Goal: Task Accomplishment & Management: Complete application form

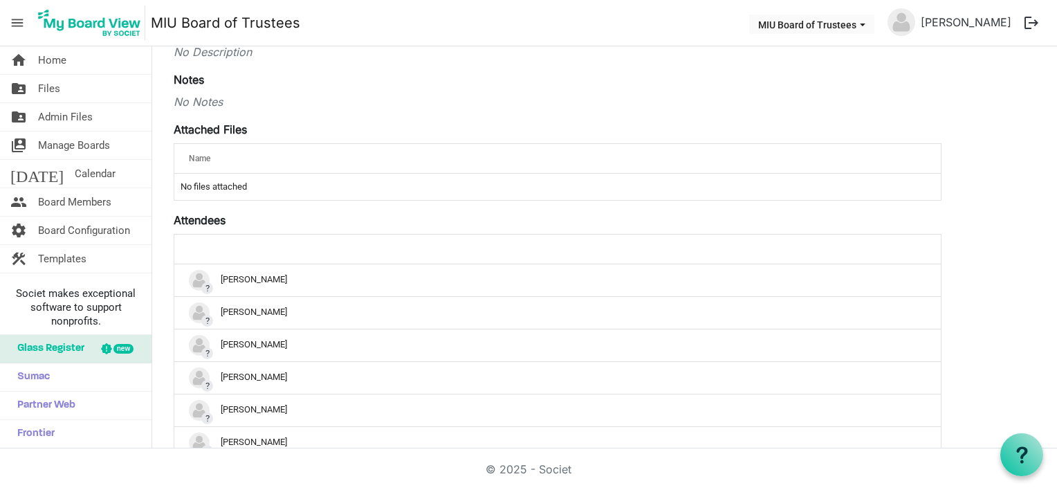
scroll to position [271, 0]
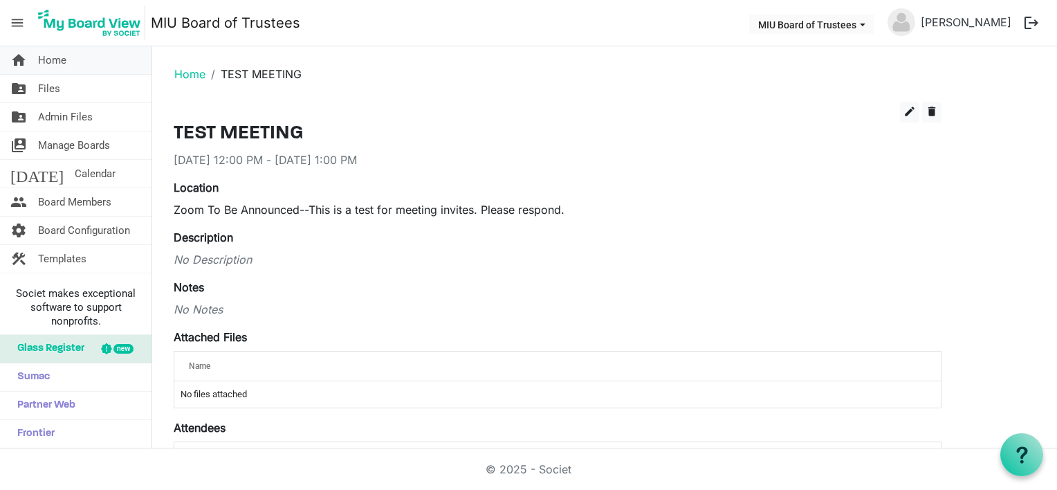
click at [55, 63] on span "Home" at bounding box center [52, 60] width 28 height 28
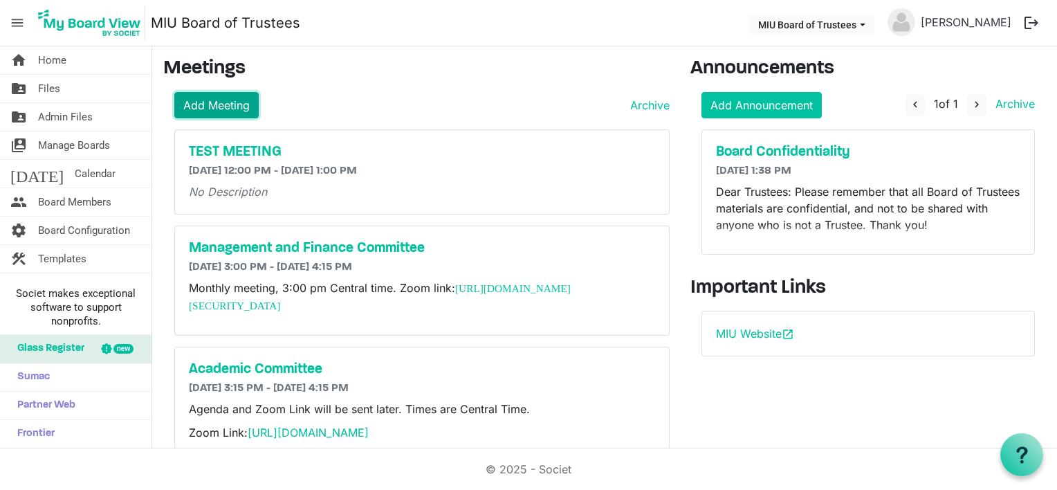
click at [221, 104] on link "Add Meeting" at bounding box center [216, 105] width 84 height 26
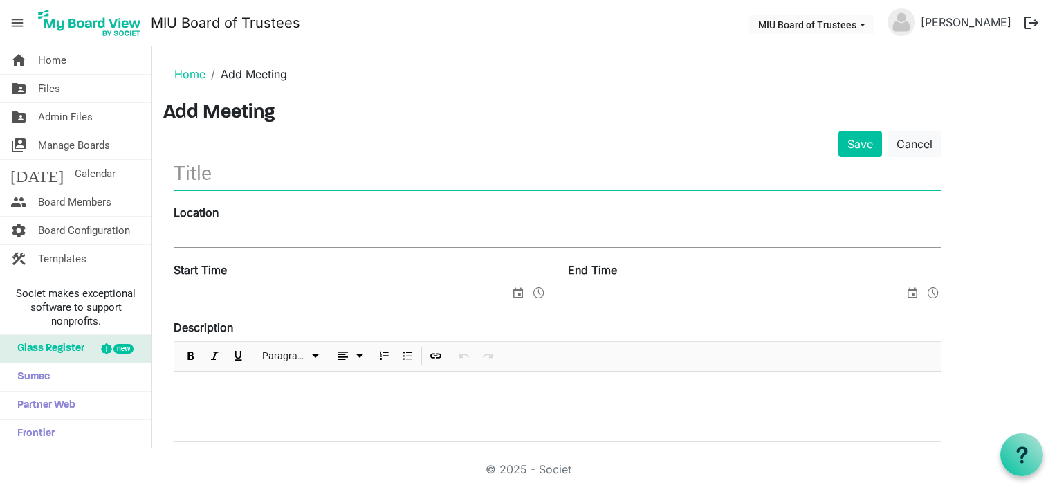
click at [224, 174] on input "text" at bounding box center [558, 173] width 768 height 33
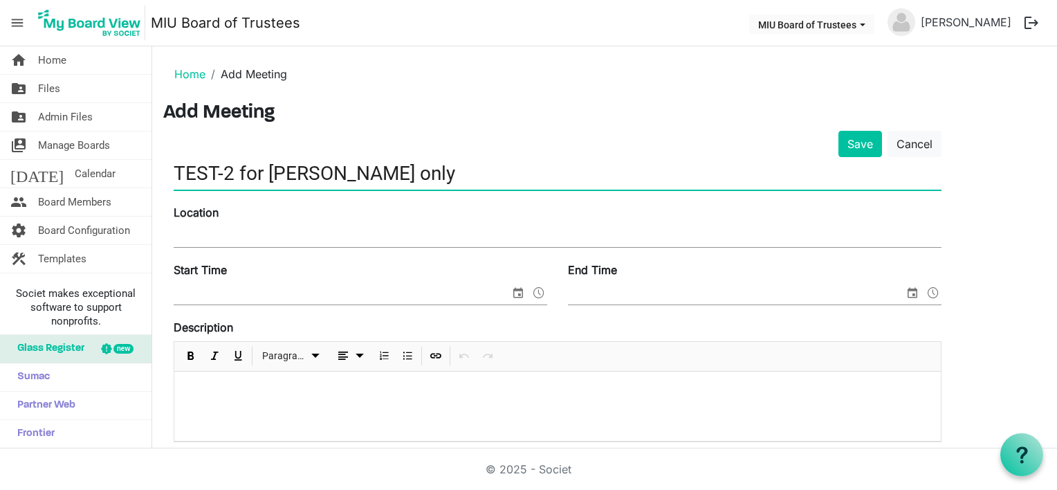
type input "TEST-2 for [PERSON_NAME] only"
click at [207, 228] on input "Location" at bounding box center [558, 236] width 768 height 21
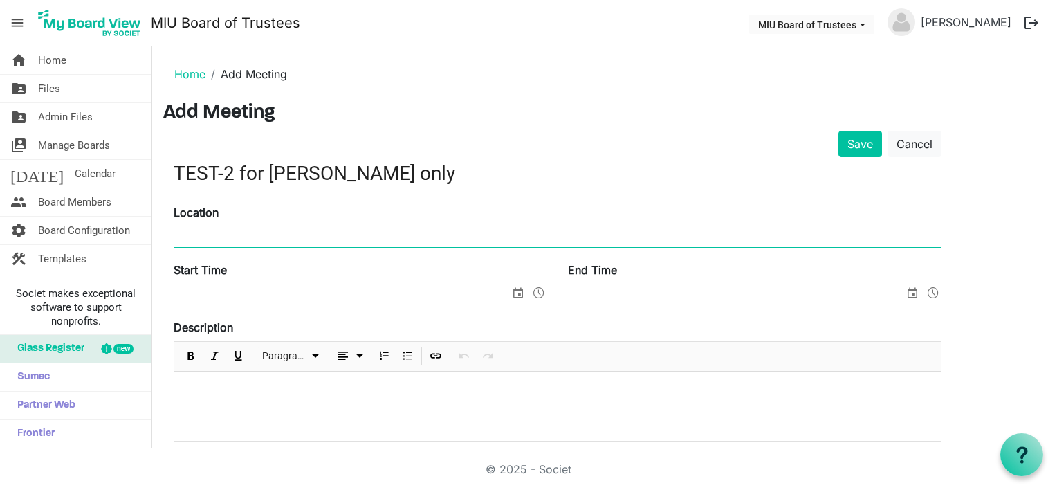
type input "Zoom To Be Announced--This is a test for meeting invites. Please respond."
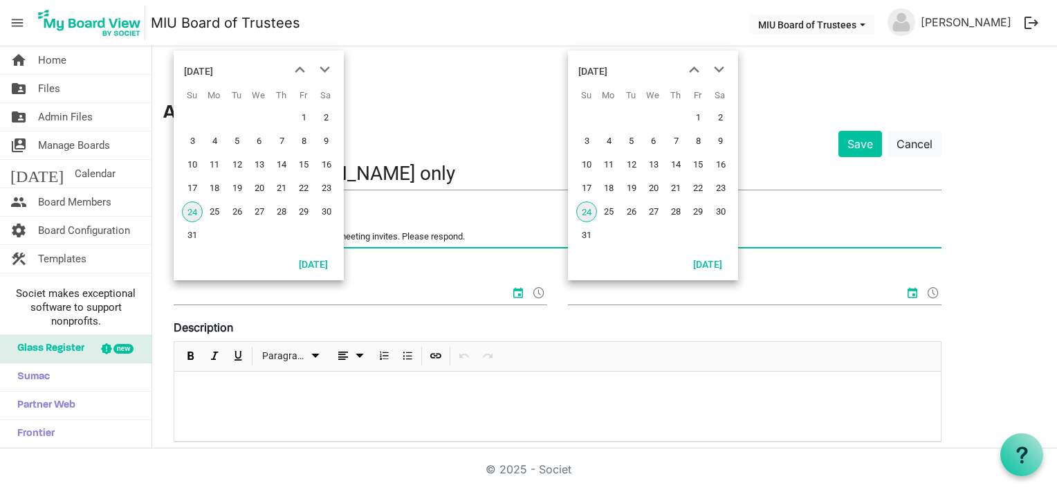
click at [213, 295] on input "Start Time" at bounding box center [342, 294] width 336 height 21
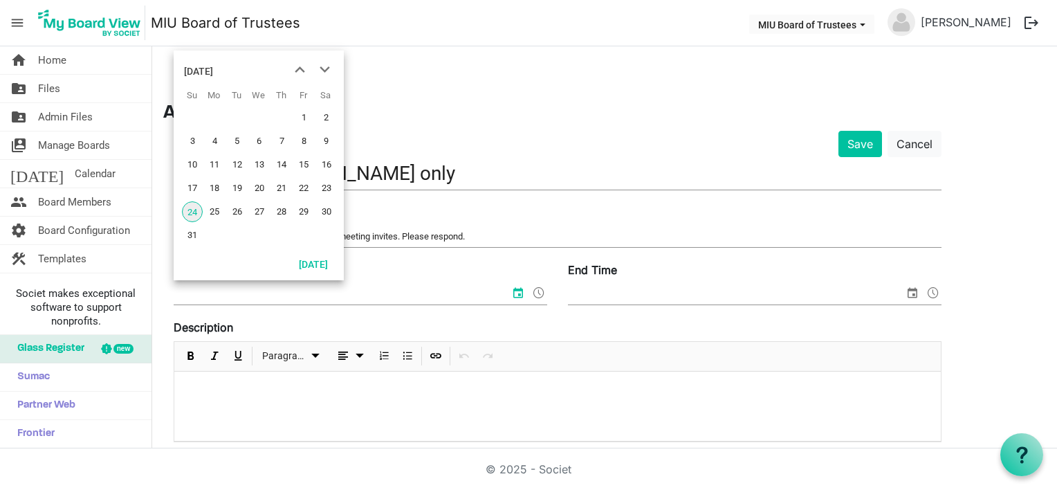
click at [194, 211] on span "24" at bounding box center [192, 211] width 21 height 21
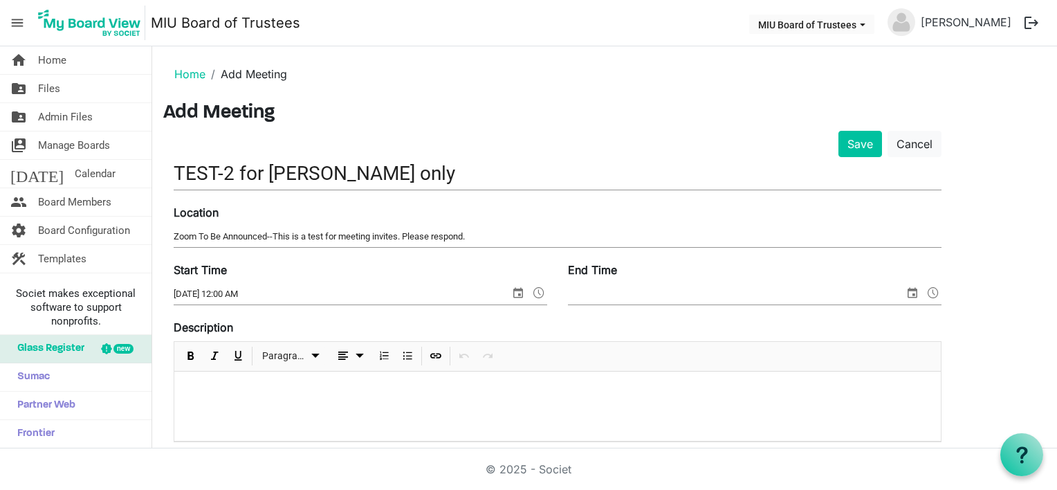
click at [539, 290] on span at bounding box center [538, 293] width 17 height 18
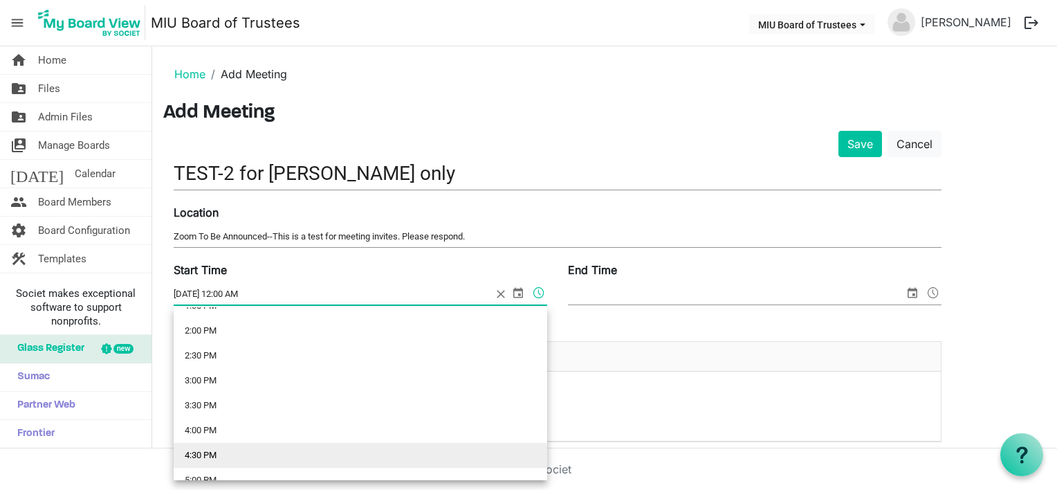
scroll to position [622, 0]
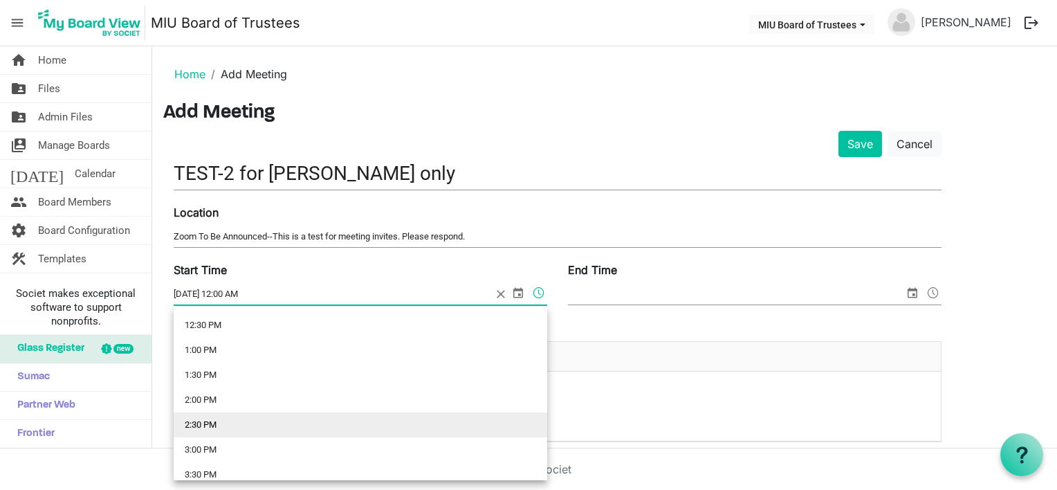
click at [199, 420] on li "2:30 PM" at bounding box center [360, 424] width 373 height 25
type input "8/24/2025 2:30 PM"
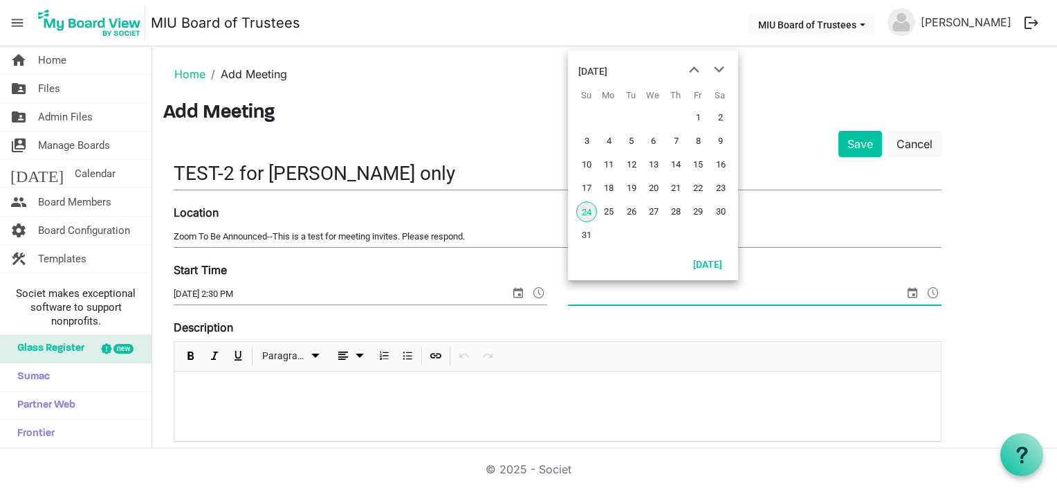
click at [911, 291] on span "select" at bounding box center [912, 293] width 17 height 18
click at [704, 262] on button "Today" at bounding box center [707, 263] width 47 height 19
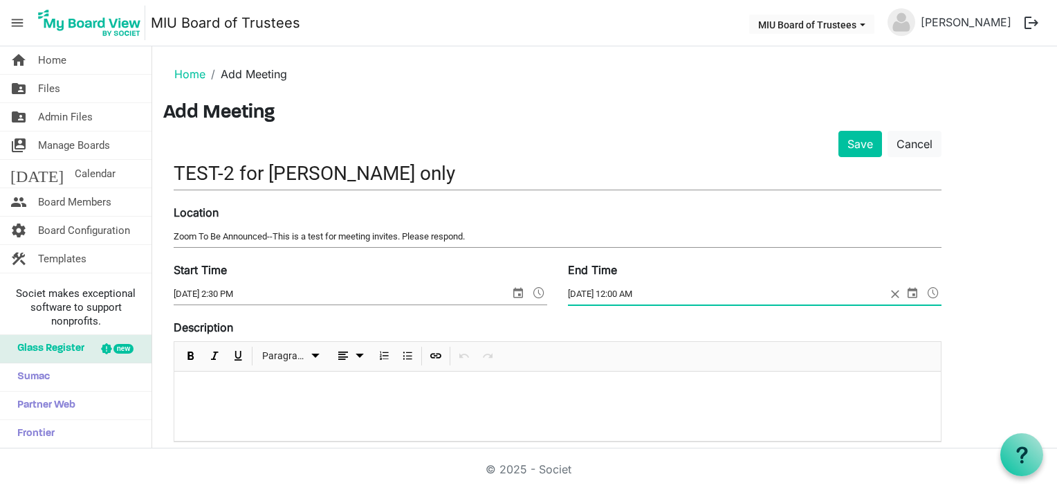
click at [932, 290] on span at bounding box center [933, 293] width 17 height 18
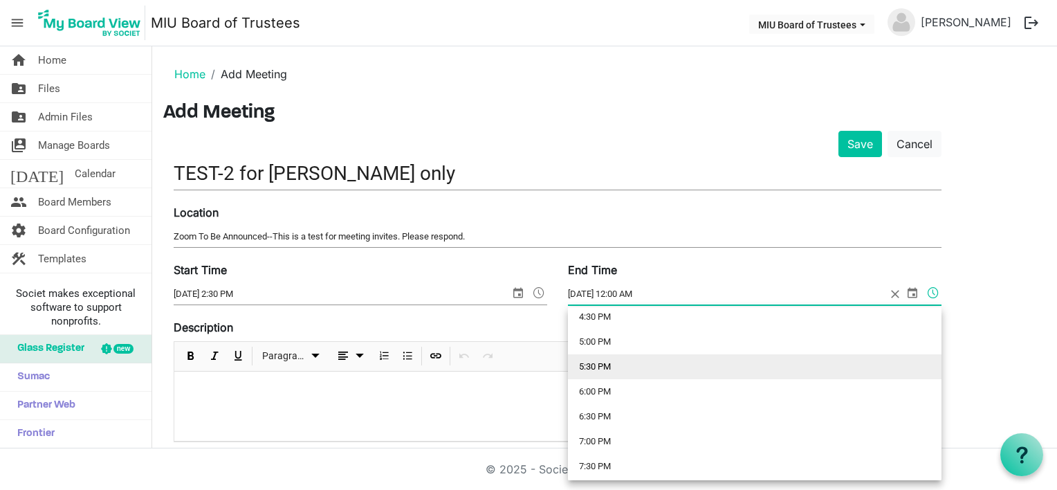
scroll to position [692, 0]
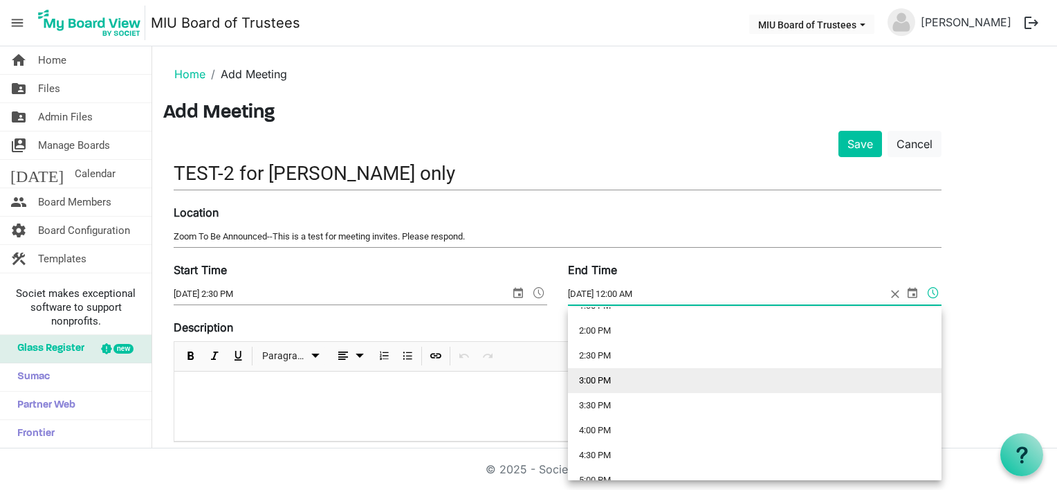
click at [589, 375] on li "3:00 PM" at bounding box center [754, 380] width 373 height 25
type input "8/24/2025 3:00 PM"
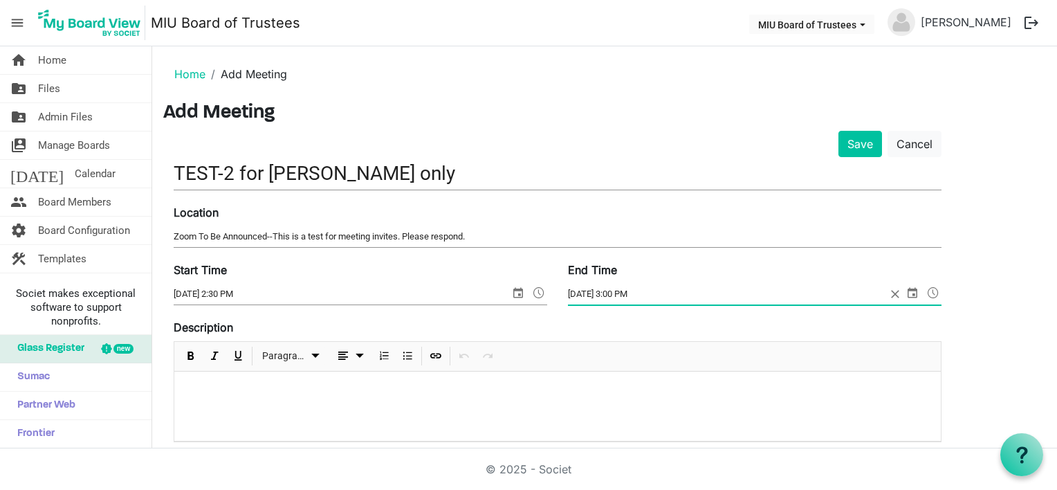
click at [205, 380] on div at bounding box center [557, 405] width 766 height 69
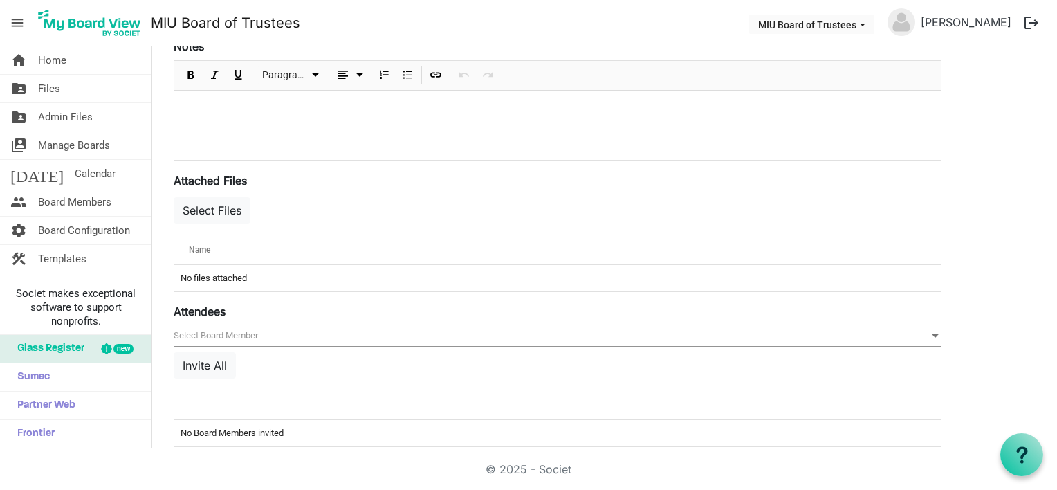
scroll to position [432, 0]
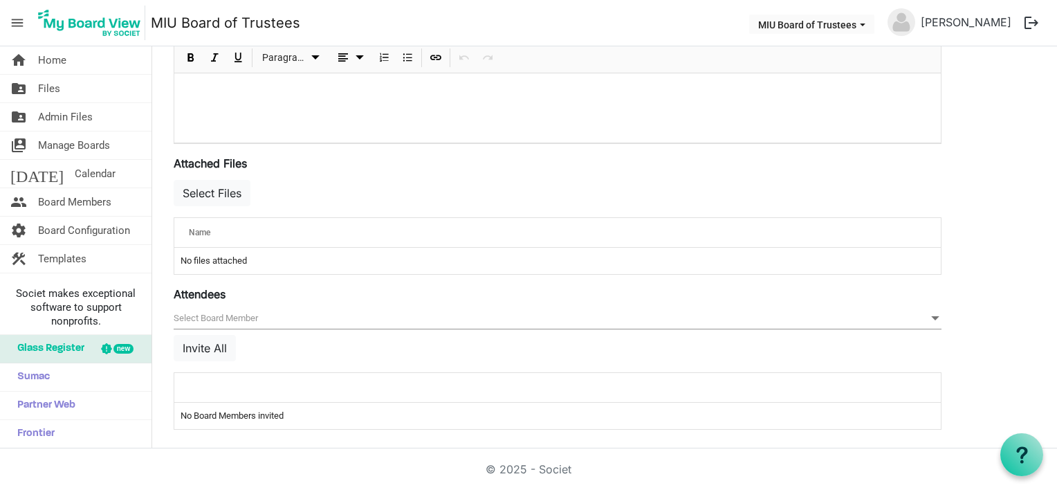
click at [220, 315] on span "null" at bounding box center [558, 318] width 768 height 21
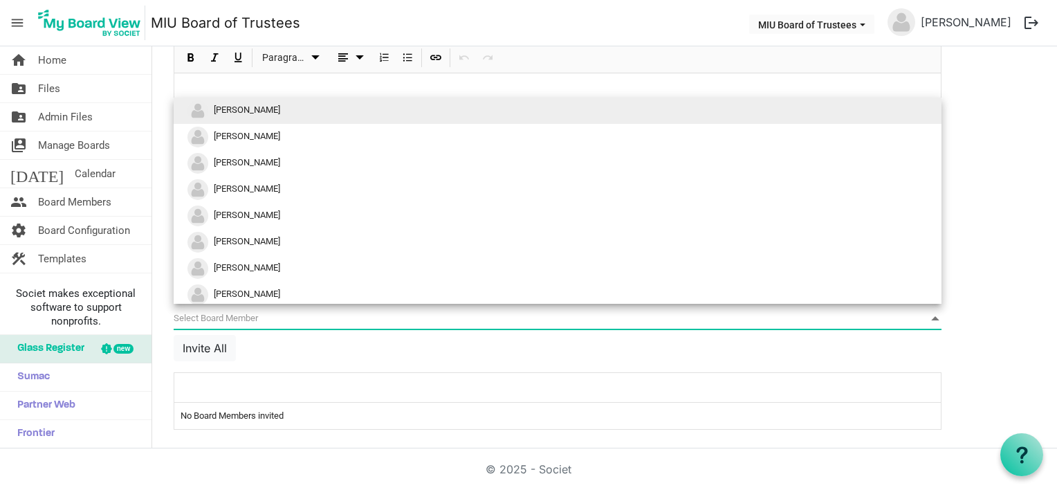
click at [257, 108] on span "[PERSON_NAME]" at bounding box center [247, 109] width 66 height 10
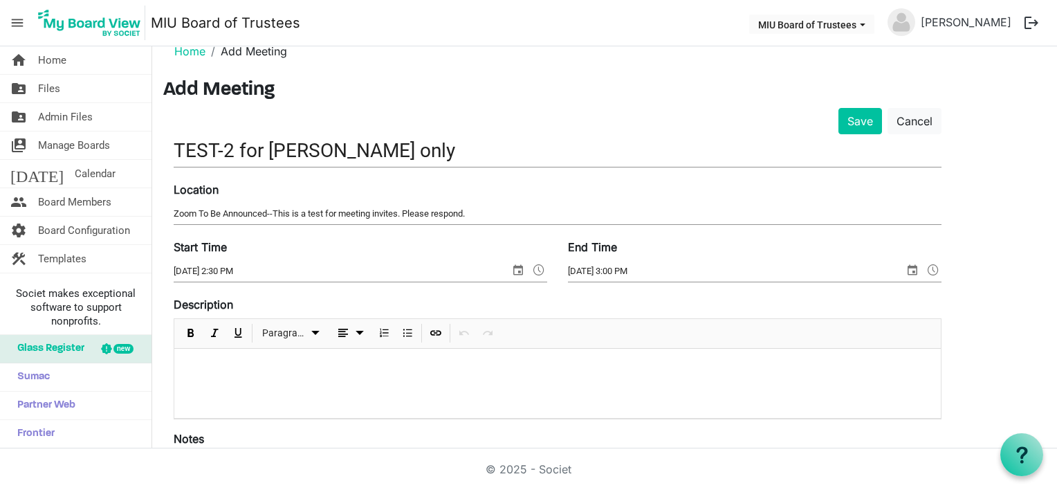
scroll to position [0, 0]
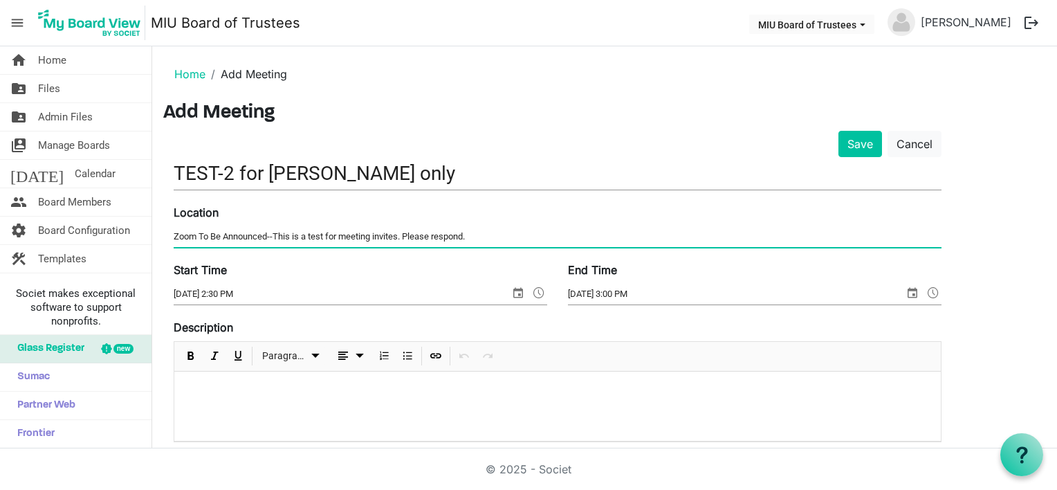
drag, startPoint x: 345, startPoint y: 234, endPoint x: 398, endPoint y: 233, distance: 53.3
click at [398, 233] on input "Zoom To Be Announced--This is a test for meeting invites. Please respond." at bounding box center [558, 236] width 768 height 21
drag, startPoint x: 463, startPoint y: 233, endPoint x: 402, endPoint y: 238, distance: 61.0
click at [402, 238] on input "Zoom To Be Announced--This is a test for Elaine only. Please respond." at bounding box center [558, 236] width 768 height 21
drag, startPoint x: 274, startPoint y: 235, endPoint x: 122, endPoint y: 225, distance: 151.8
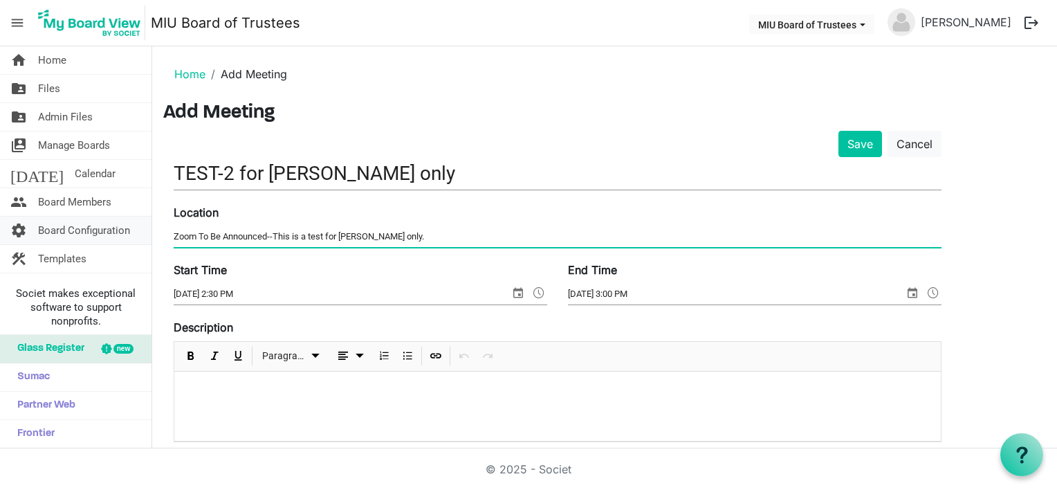
click at [122, 225] on div "home Home folder_shared Files folder_shared Admin Files switch_account Manage B…" at bounding box center [528, 247] width 1057 height 402
type input "This is a test for Elaine only."
click at [864, 142] on button "Save" at bounding box center [860, 144] width 44 height 26
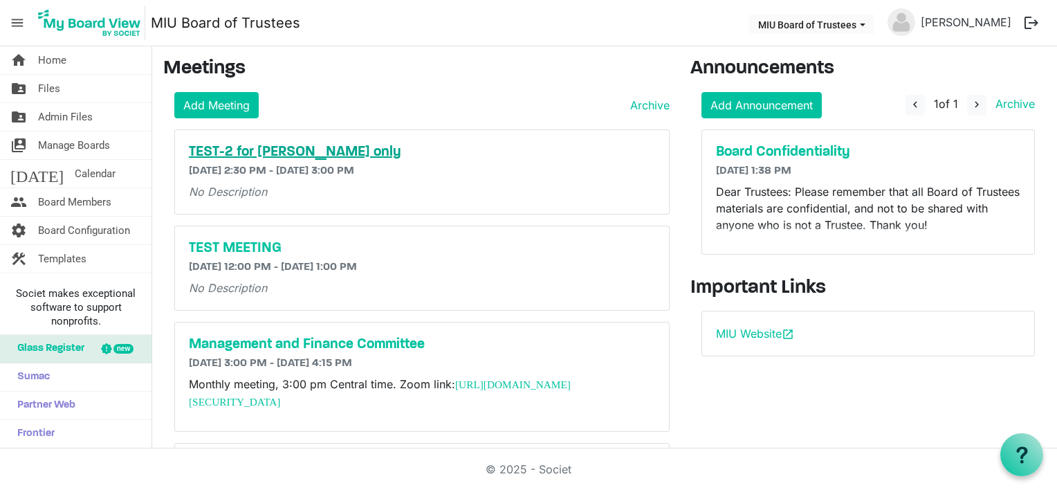
click at [246, 151] on h5 "TEST-2 for [PERSON_NAME] only" at bounding box center [422, 152] width 466 height 17
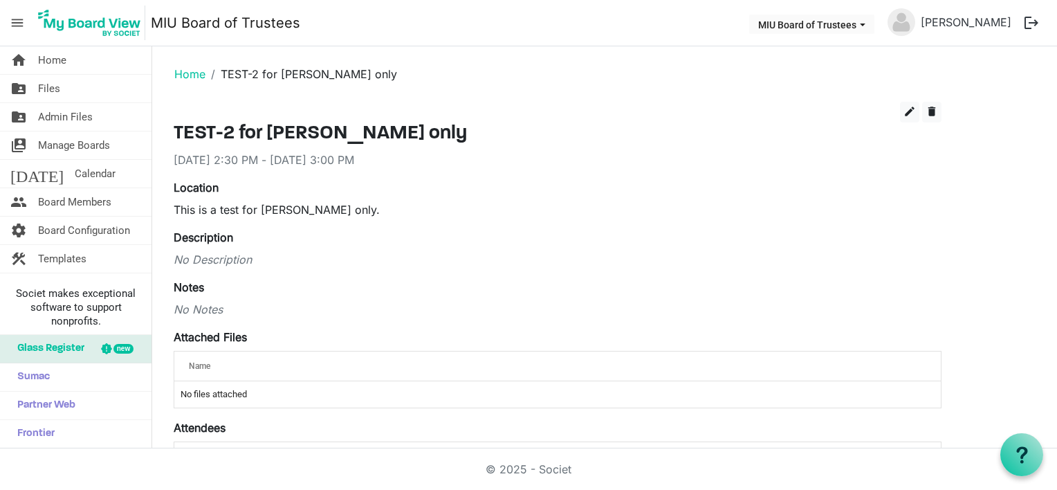
scroll to position [140, 0]
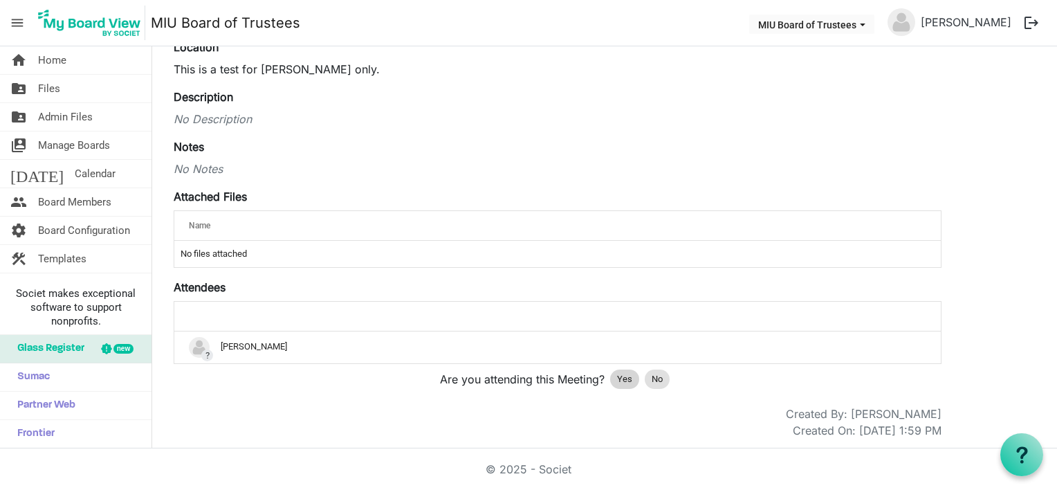
click at [622, 376] on span "Yes" at bounding box center [624, 379] width 15 height 14
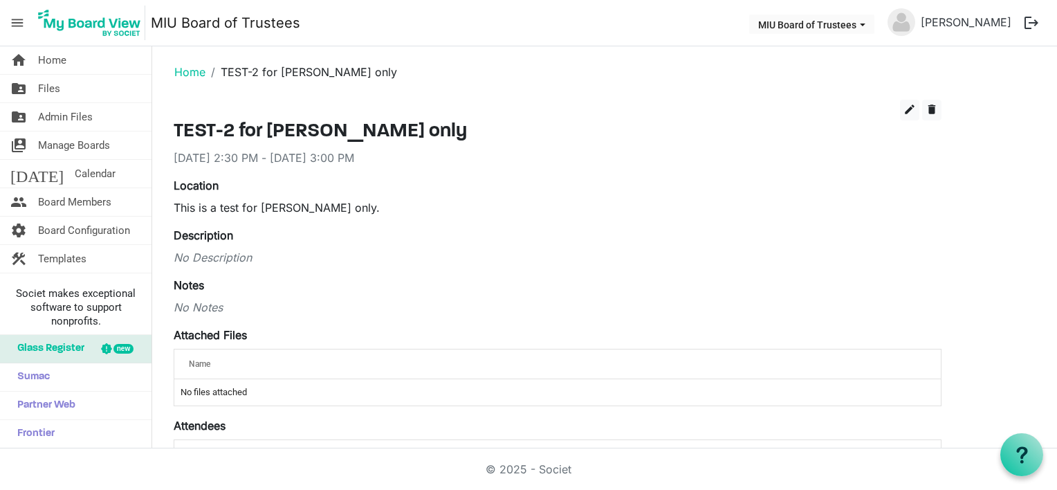
scroll to position [0, 0]
click at [50, 58] on span "Home" at bounding box center [52, 60] width 28 height 28
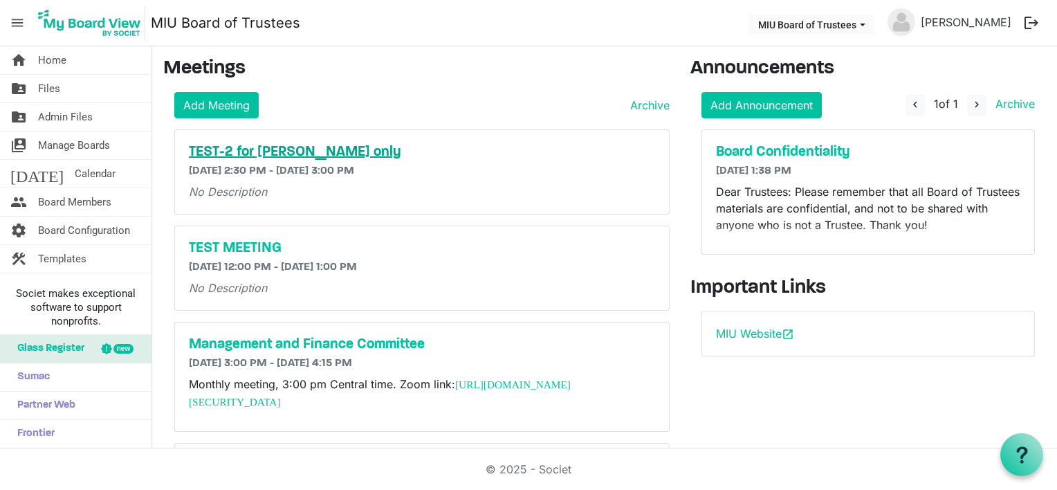
click at [246, 148] on h5 "TEST-2 for [PERSON_NAME] only" at bounding box center [422, 152] width 466 height 17
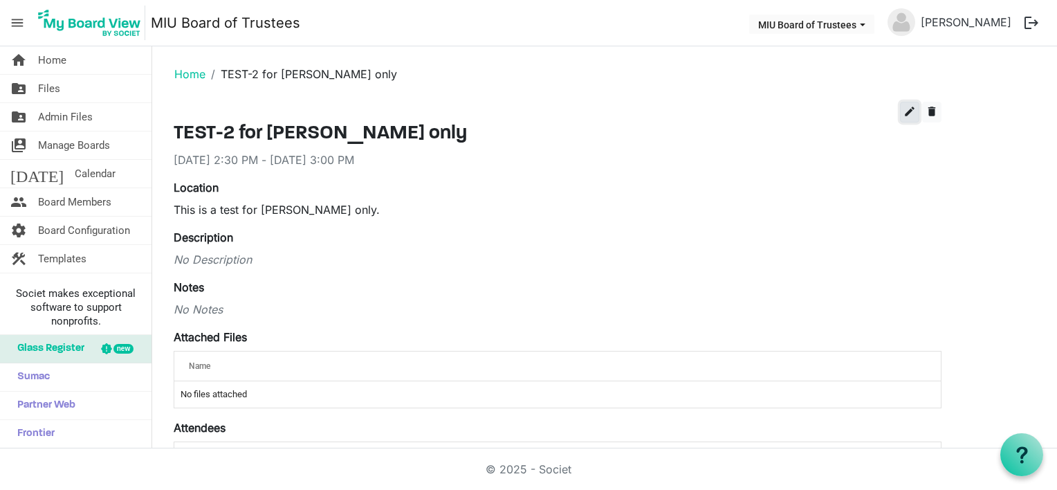
click at [909, 108] on span "edit" at bounding box center [909, 111] width 12 height 12
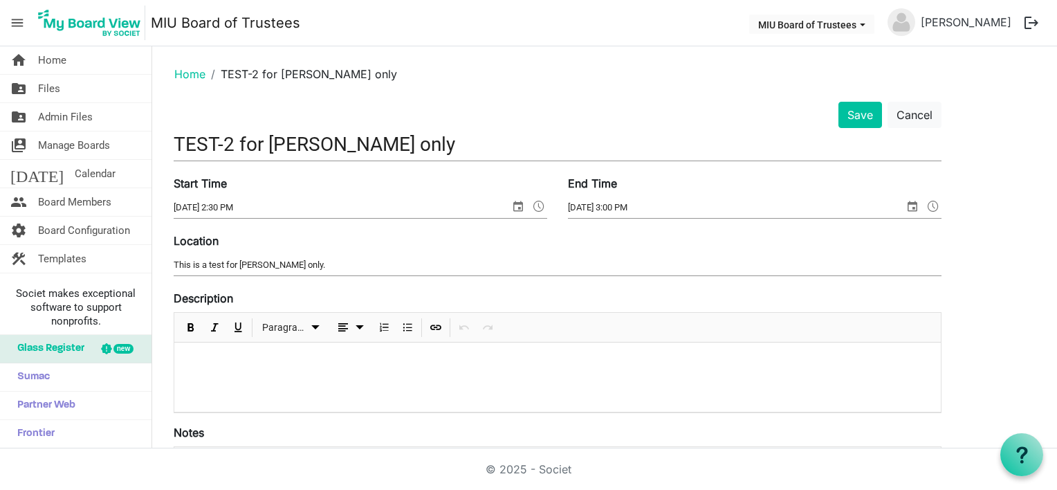
click at [537, 204] on span at bounding box center [538, 206] width 17 height 18
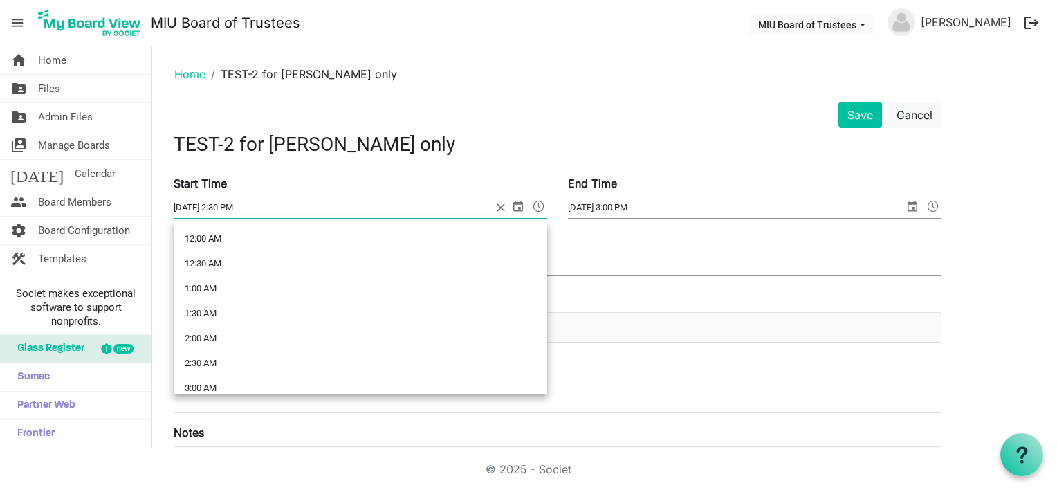
scroll to position [653, 0]
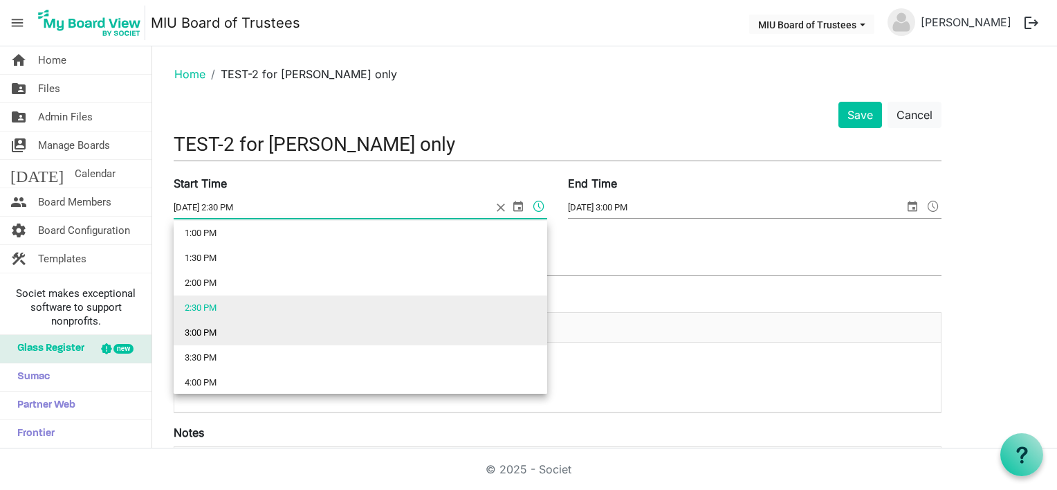
click at [205, 332] on li "3:00 PM" at bounding box center [360, 332] width 373 height 25
type input "8/24/2025 3:00 PM"
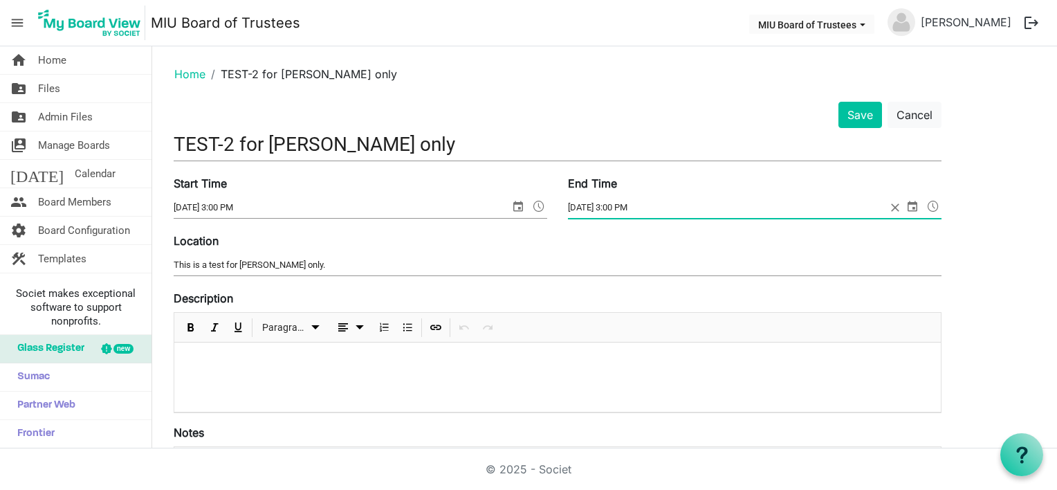
click at [936, 203] on span at bounding box center [933, 206] width 17 height 18
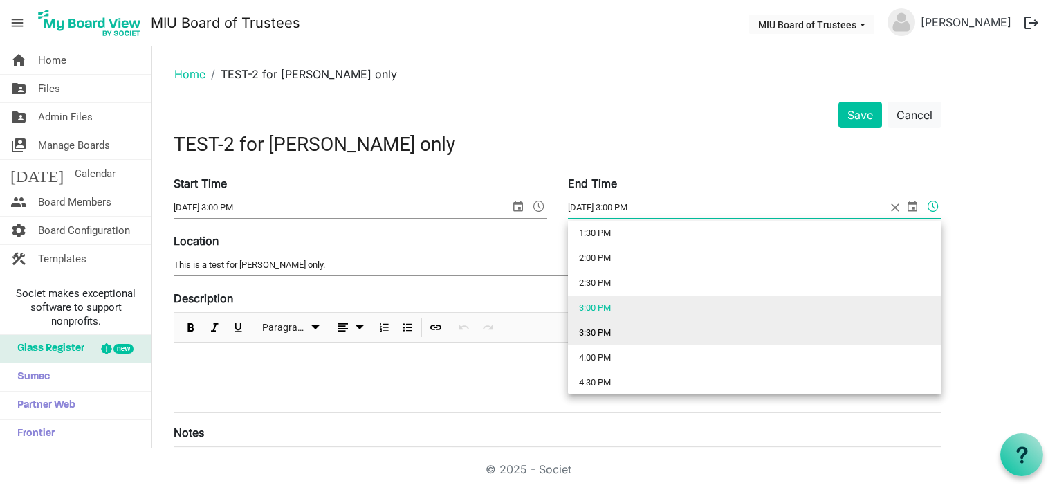
click at [593, 330] on li "3:30 PM" at bounding box center [754, 332] width 373 height 25
type input "8/24/2025 3:30 PM"
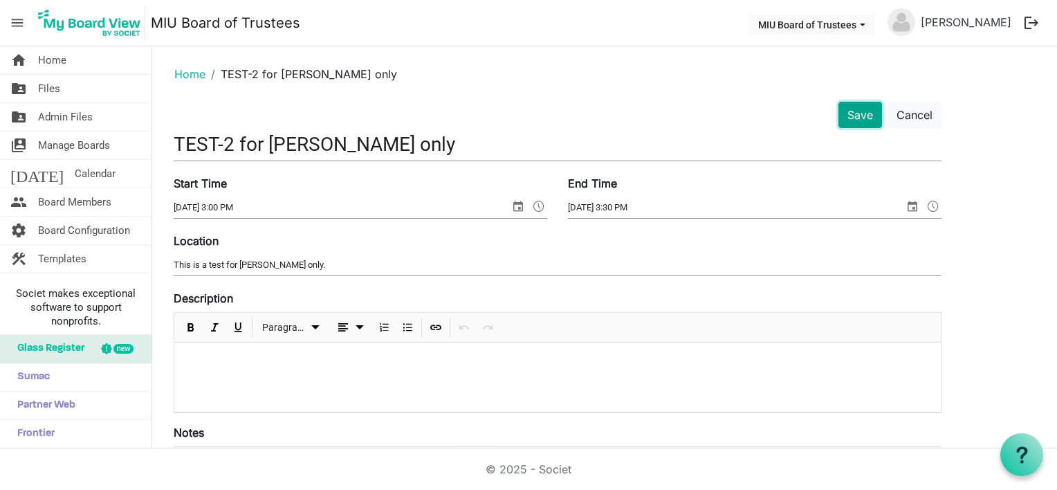
click at [864, 115] on button "Save" at bounding box center [860, 115] width 44 height 26
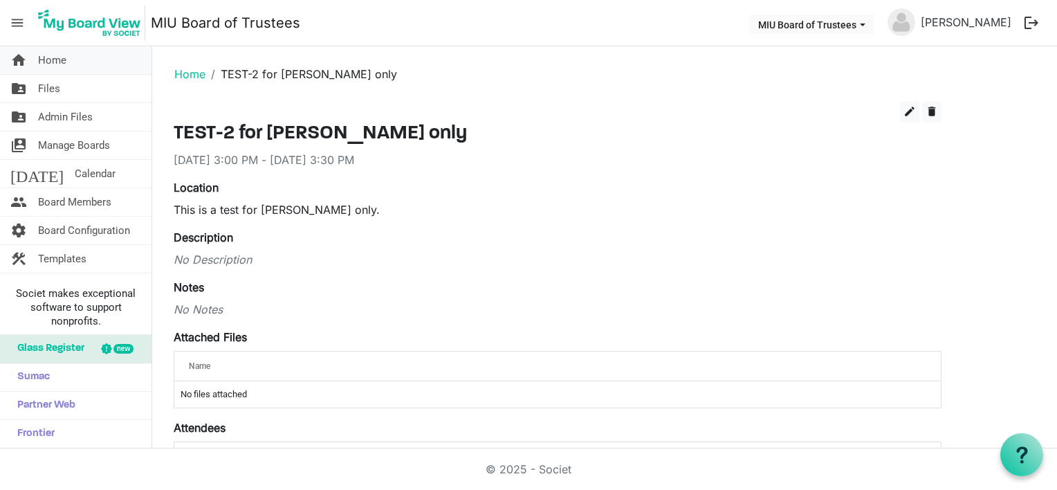
click at [55, 59] on span "Home" at bounding box center [52, 60] width 28 height 28
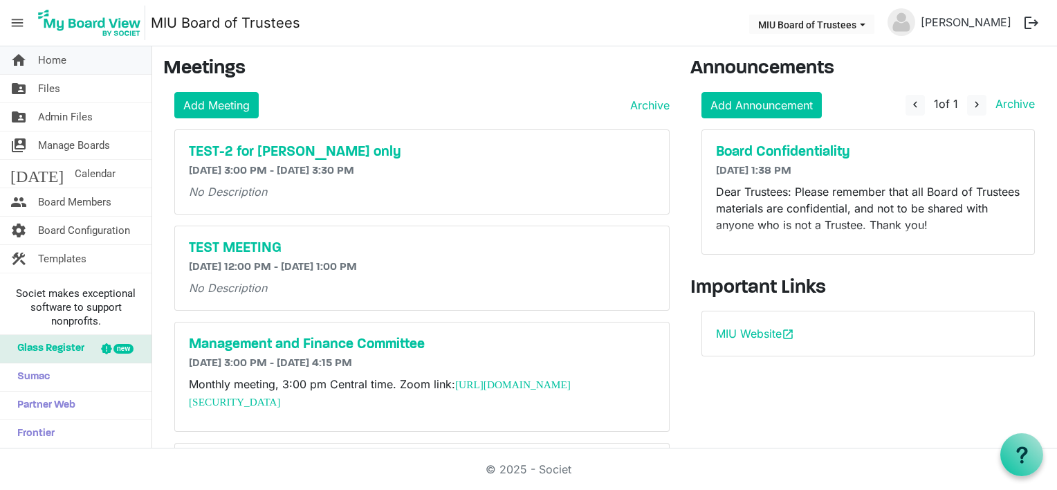
click at [59, 59] on span "Home" at bounding box center [52, 60] width 28 height 28
click at [75, 177] on span "Calendar" at bounding box center [95, 174] width 41 height 28
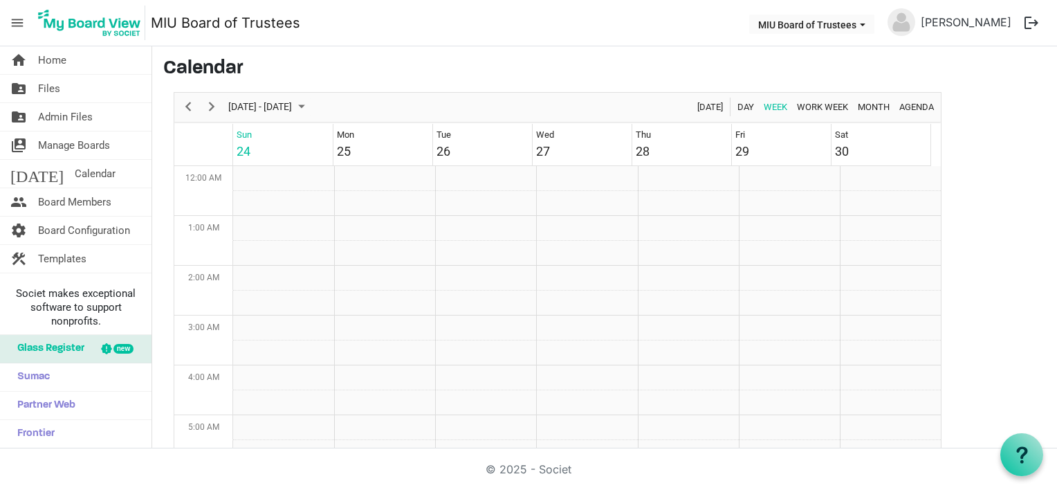
scroll to position [448, 0]
click at [869, 102] on span "Month" at bounding box center [873, 106] width 35 height 17
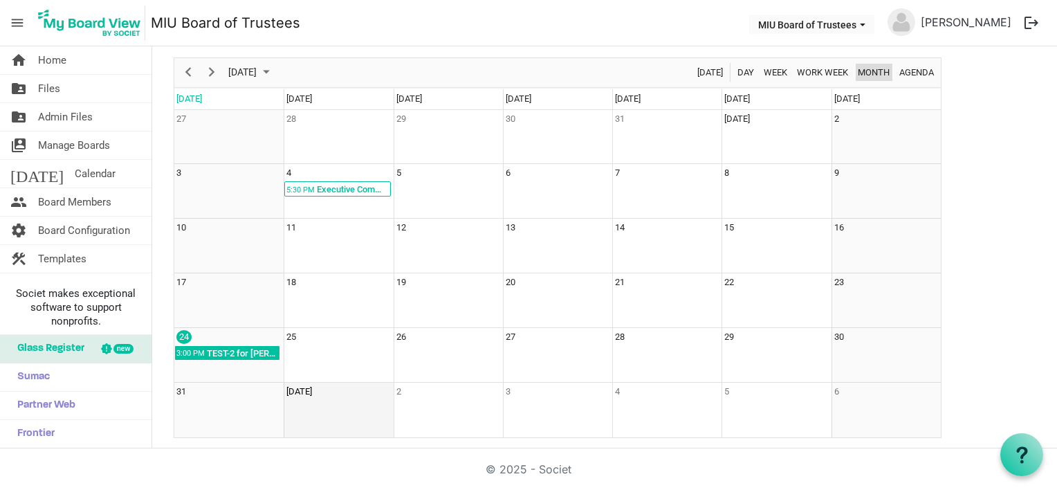
scroll to position [0, 0]
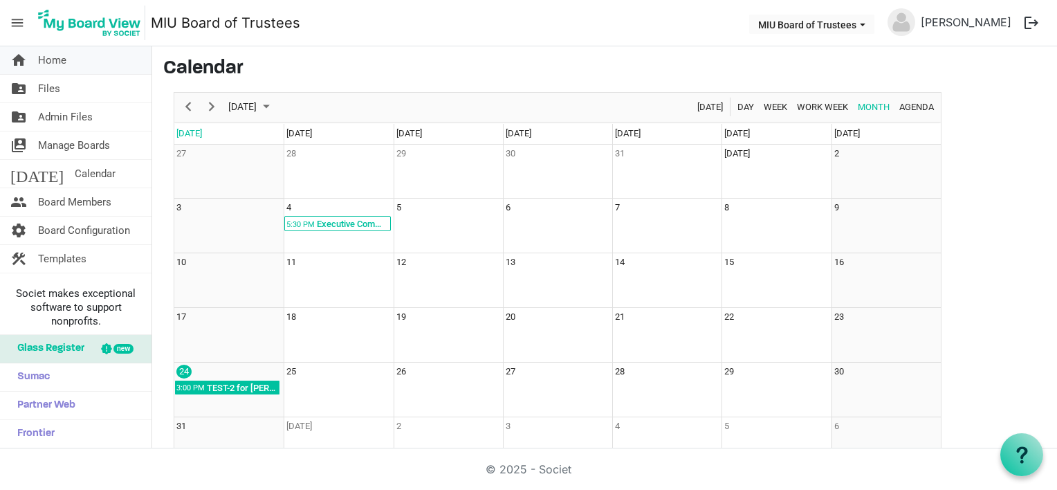
click at [57, 59] on span "Home" at bounding box center [52, 60] width 28 height 28
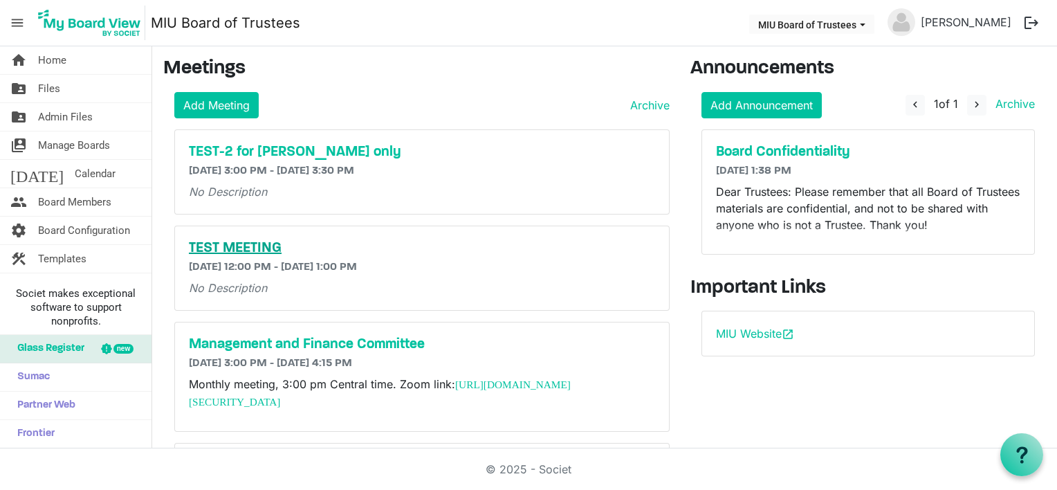
click at [242, 243] on h5 "TEST MEETING" at bounding box center [422, 248] width 466 height 17
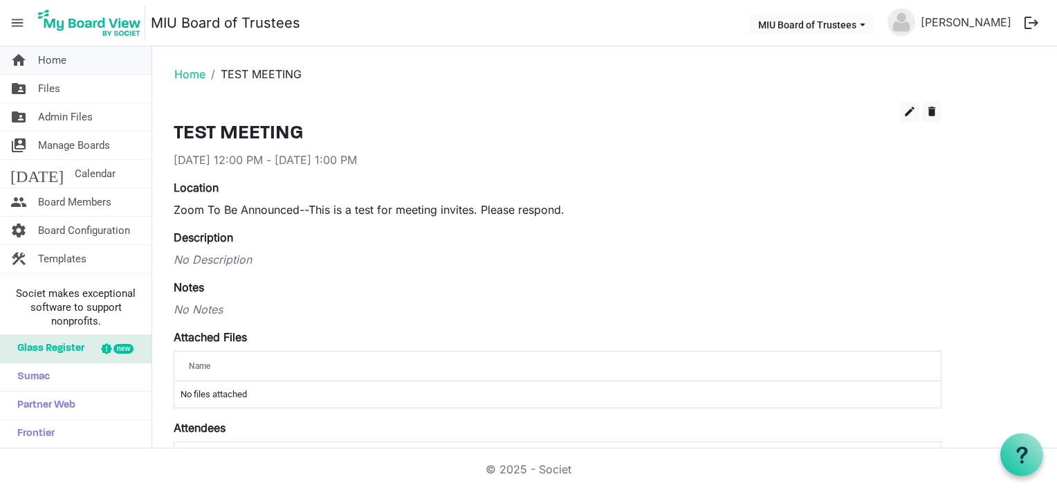
click at [58, 59] on span "Home" at bounding box center [52, 60] width 28 height 28
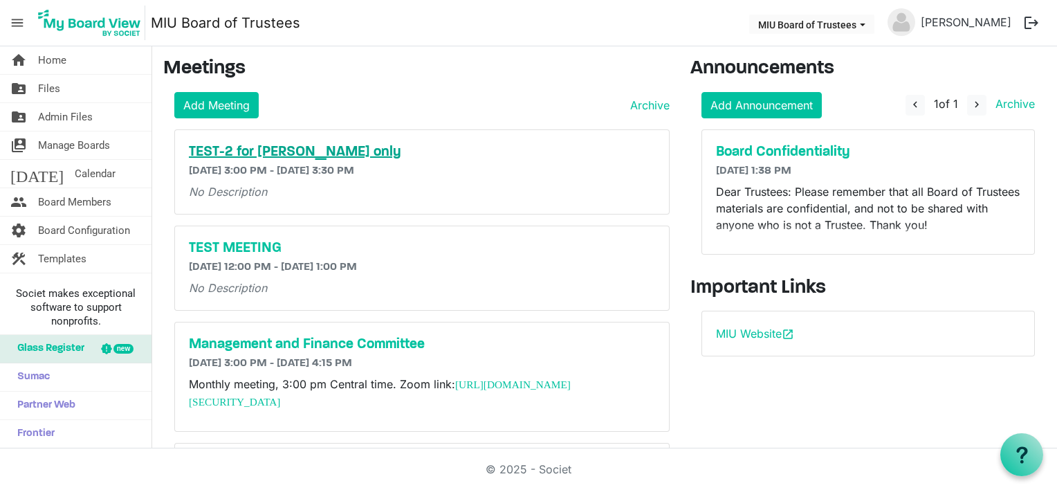
click at [266, 152] on h5 "TEST-2 for [PERSON_NAME] only" at bounding box center [422, 152] width 466 height 17
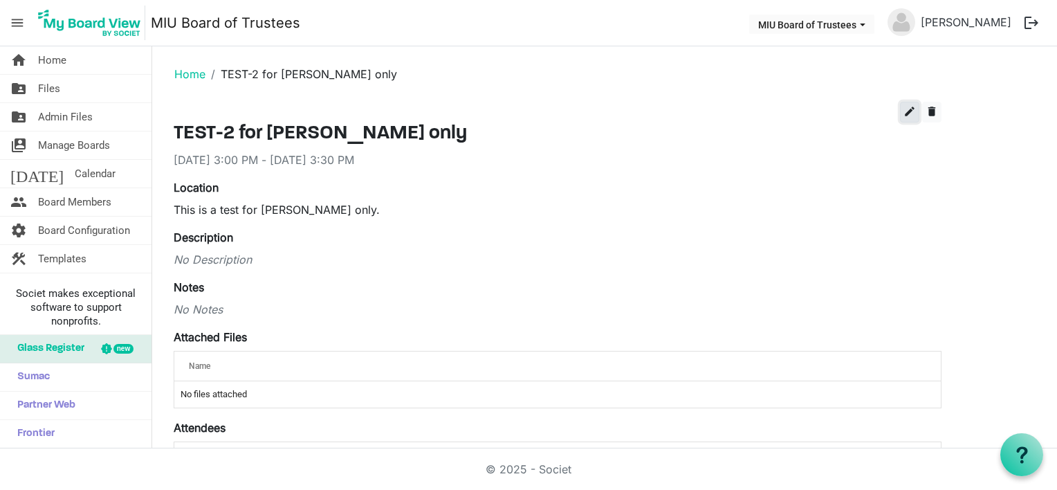
click at [911, 111] on span "edit" at bounding box center [909, 111] width 12 height 12
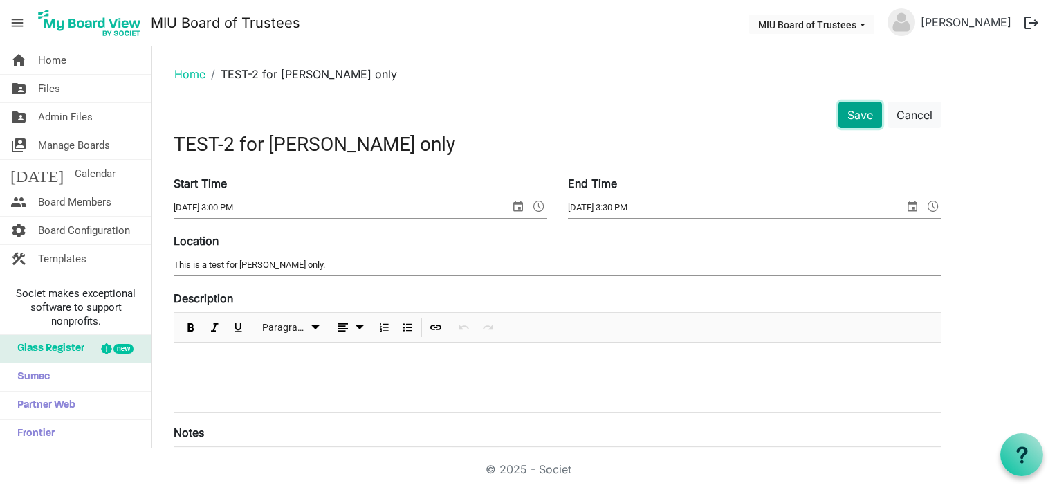
click at [860, 115] on button "Save" at bounding box center [860, 115] width 44 height 26
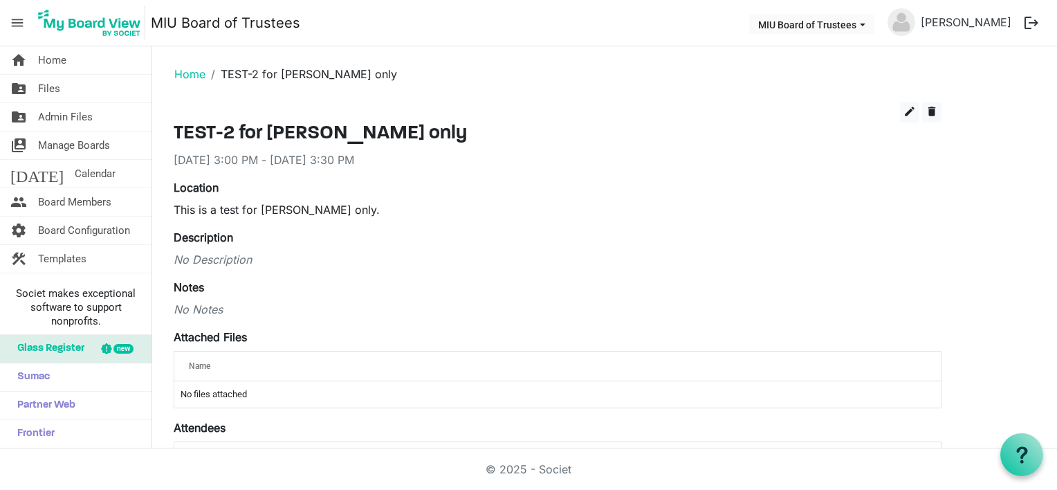
scroll to position [140, 0]
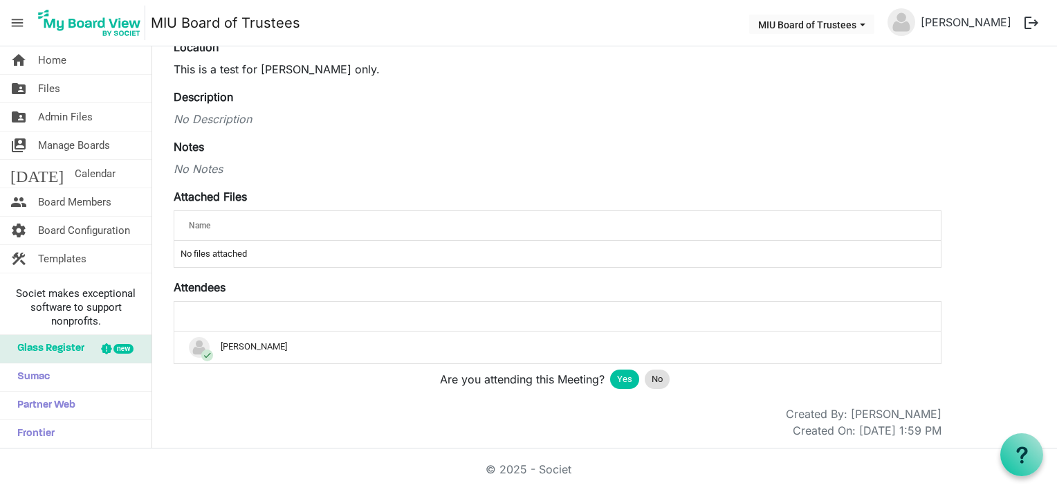
click at [622, 376] on span "Yes" at bounding box center [624, 379] width 15 height 14
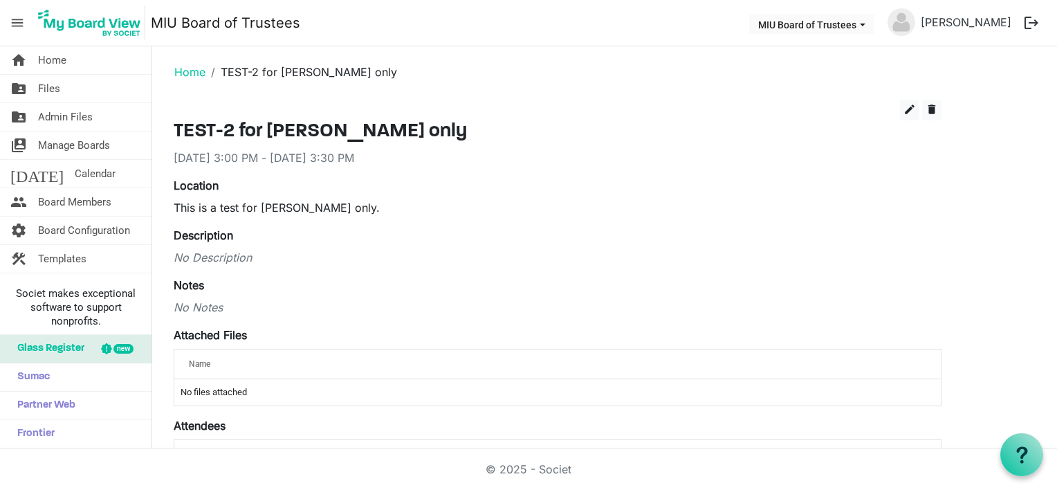
scroll to position [0, 0]
